Goal: Task Accomplishment & Management: Complete application form

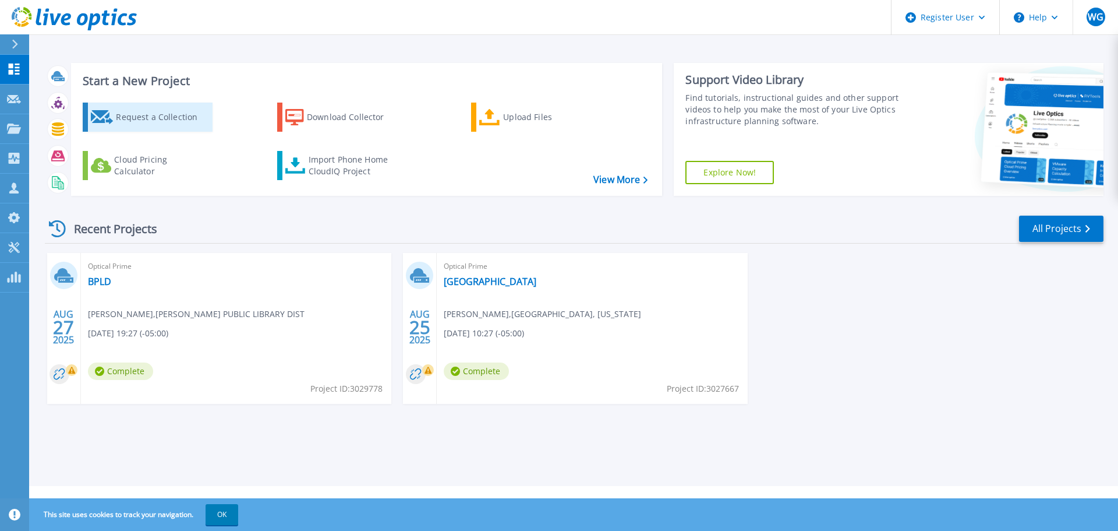
click at [144, 111] on div "Request a Collection" at bounding box center [162, 116] width 93 height 23
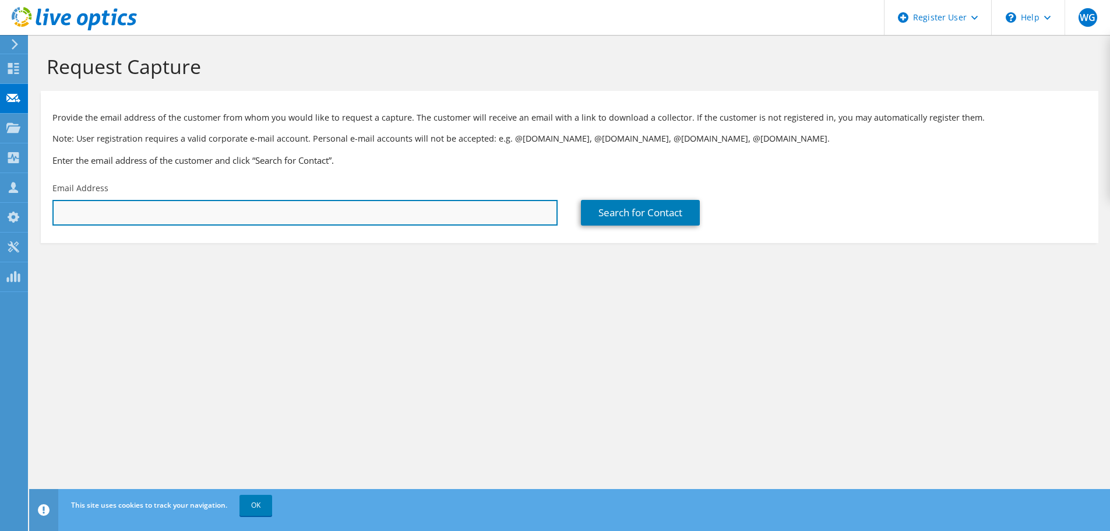
click at [108, 203] on input "text" at bounding box center [304, 213] width 505 height 26
click at [239, 216] on input "text" at bounding box center [304, 213] width 505 height 26
paste input "[EMAIL_ADDRESS][DOMAIN_NAME]"
type input "[EMAIL_ADDRESS][DOMAIN_NAME]"
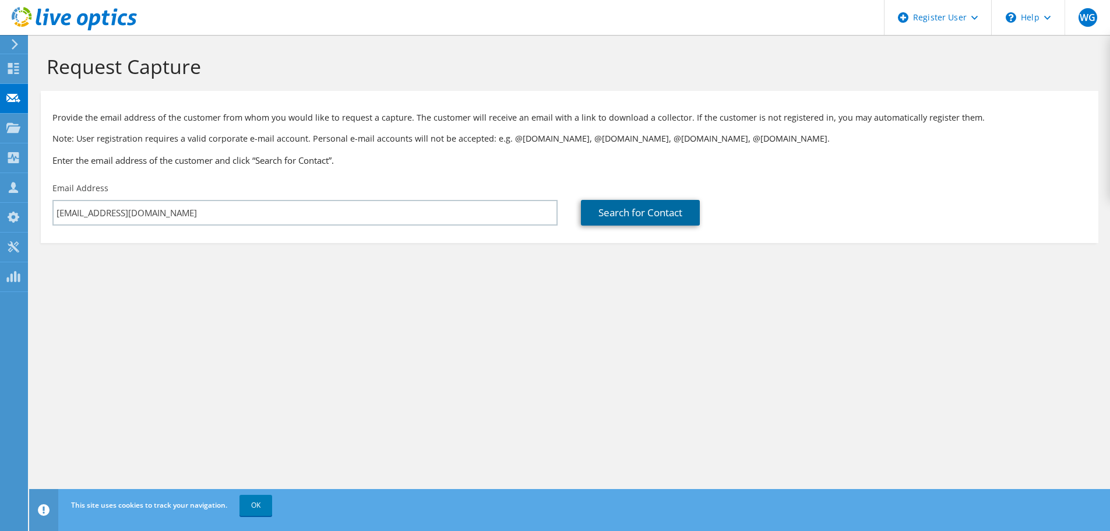
click at [637, 215] on link "Search for Contact" at bounding box center [640, 213] width 119 height 26
type input "[GEOGRAPHIC_DATA], [US_STATE]"
type input "[PERSON_NAME]"
type input "Heard"
type input "[GEOGRAPHIC_DATA]"
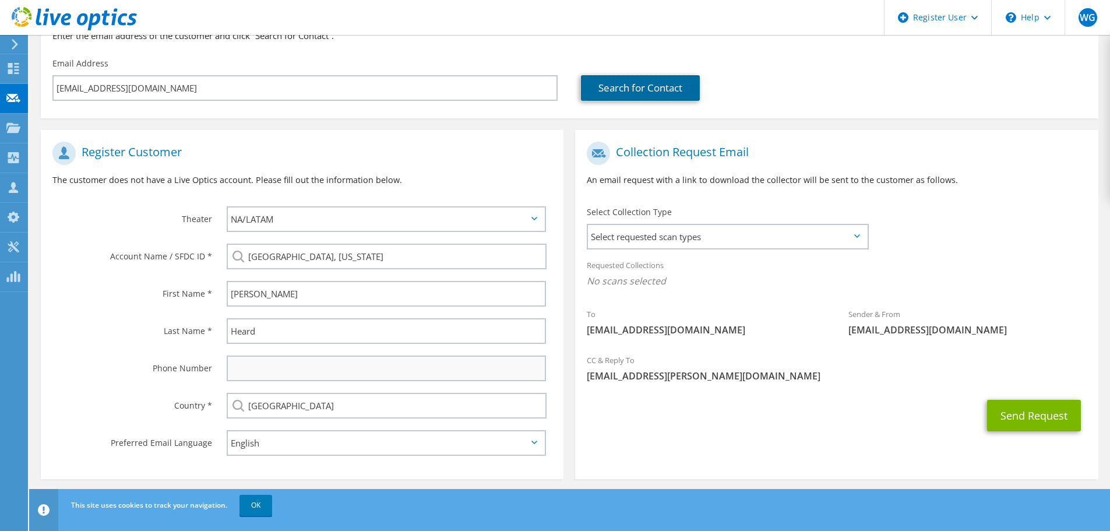
scroll to position [131, 0]
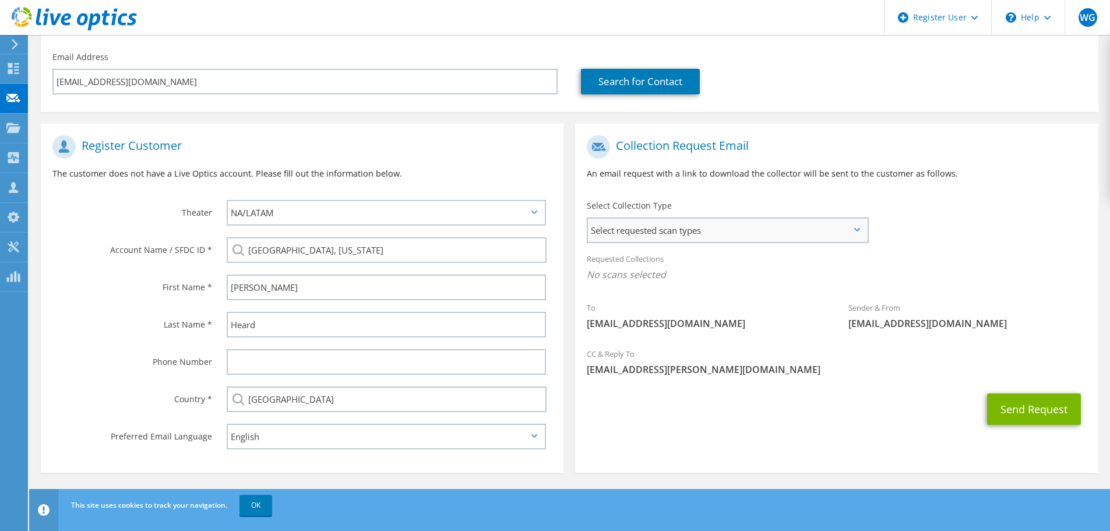
click at [733, 234] on span "Select requested scan types" at bounding box center [727, 229] width 279 height 23
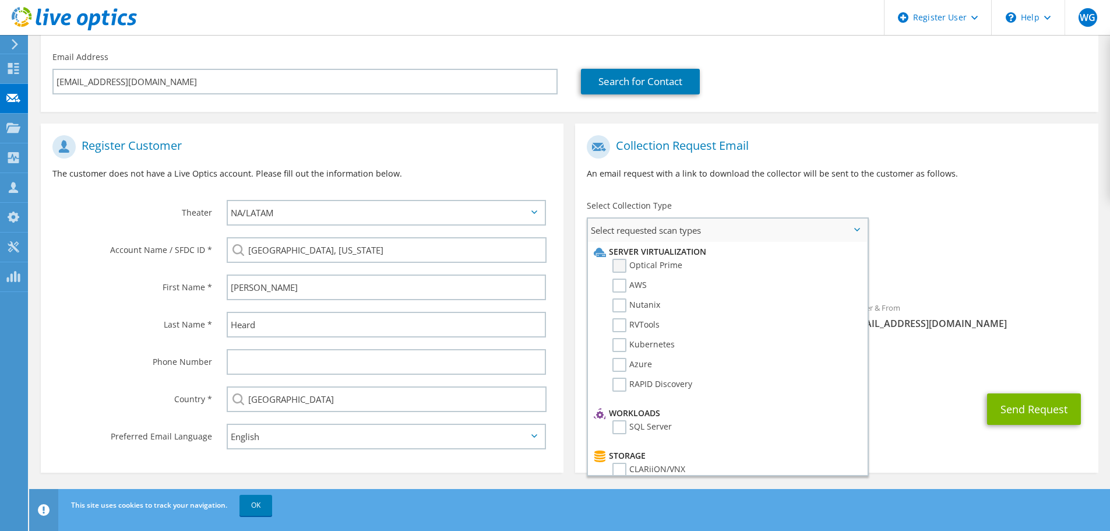
click at [656, 267] on label "Optical Prime" at bounding box center [647, 266] width 70 height 14
click at [0, 0] on input "Optical Prime" at bounding box center [0, 0] width 0 height 0
click at [951, 255] on div "Requested Collections No scans selected Optical Prime" at bounding box center [836, 269] width 523 height 47
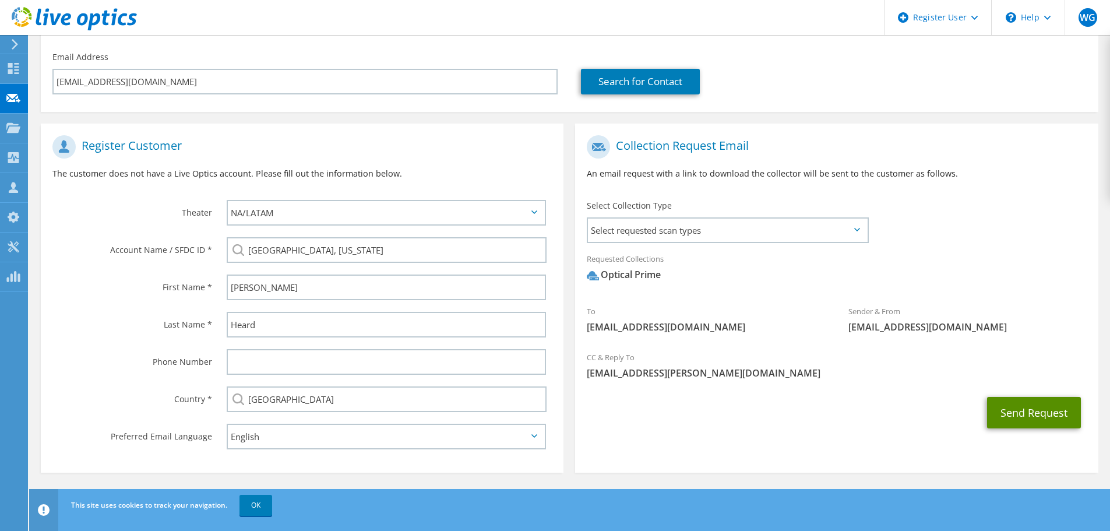
click at [1022, 397] on button "Send Request" at bounding box center [1034, 412] width 94 height 31
